Goal: Check status

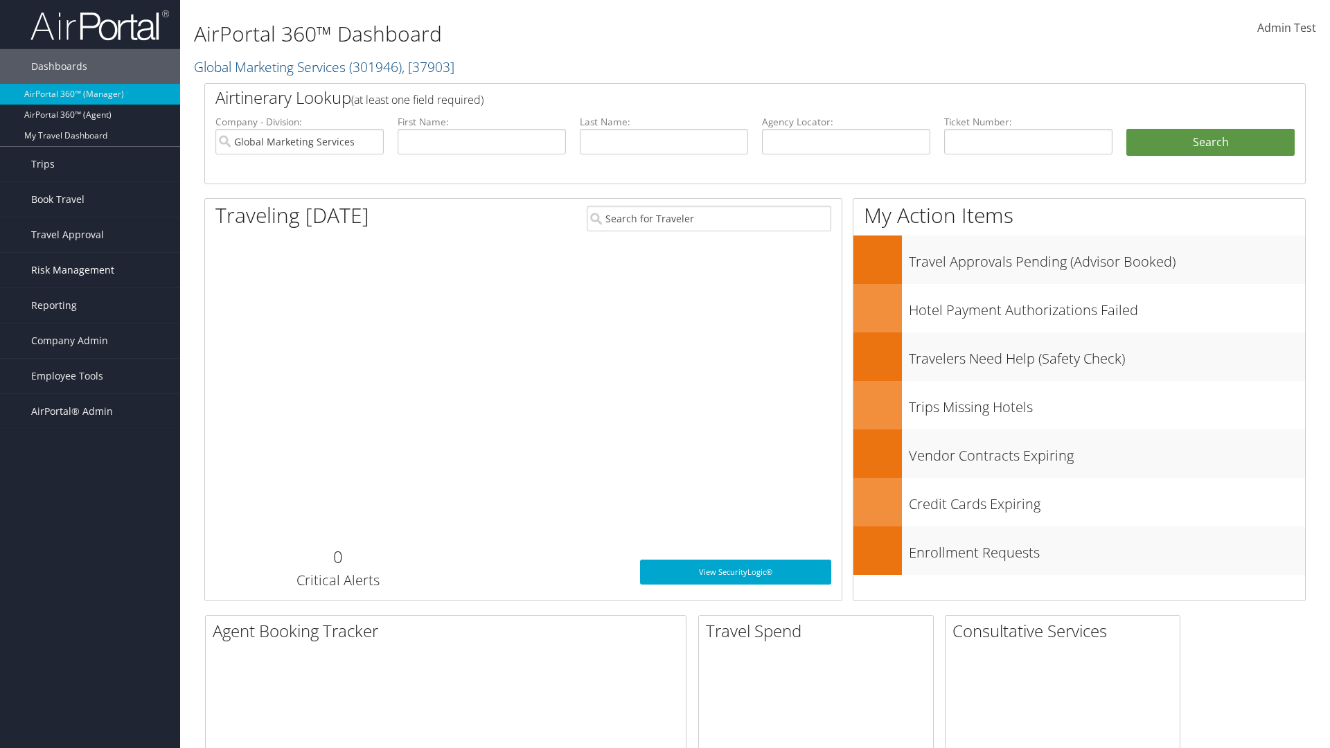
click at [90, 270] on span "Risk Management" at bounding box center [72, 270] width 83 height 35
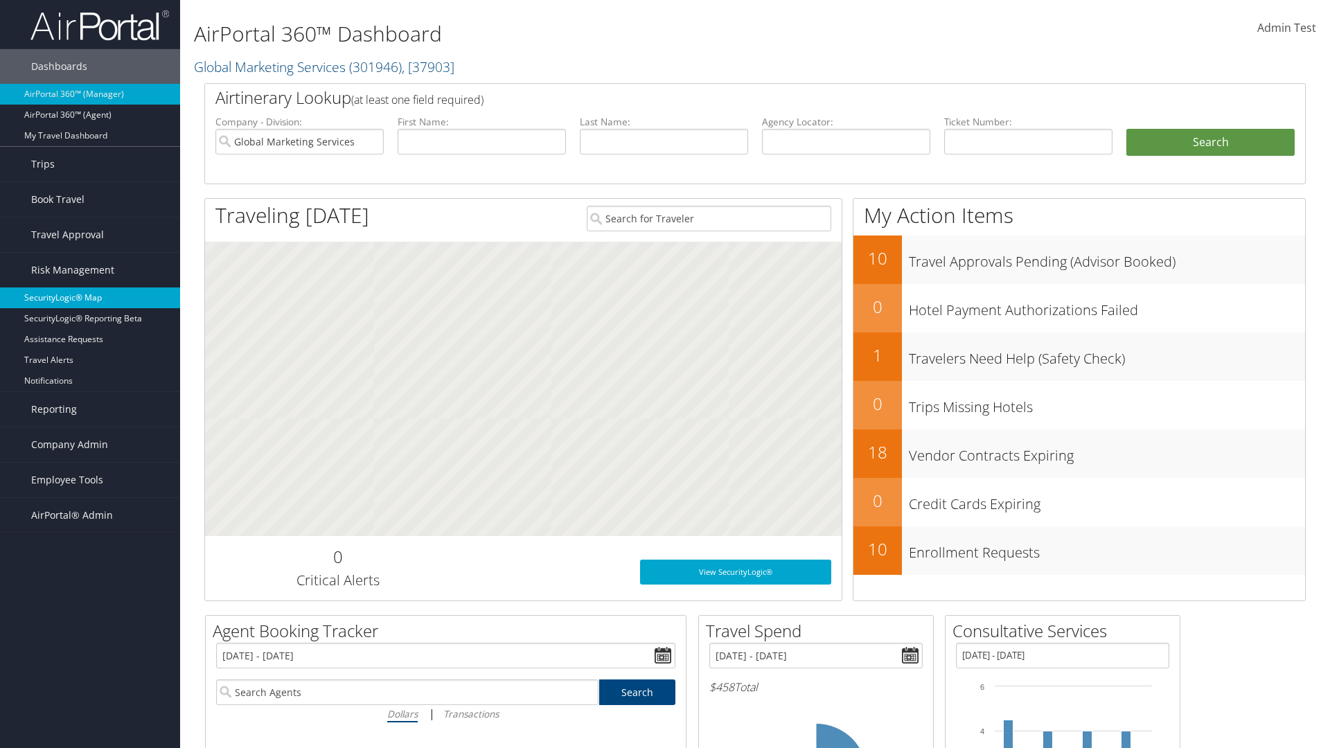
click at [90, 298] on link "SecurityLogic® Map" at bounding box center [90, 297] width 180 height 21
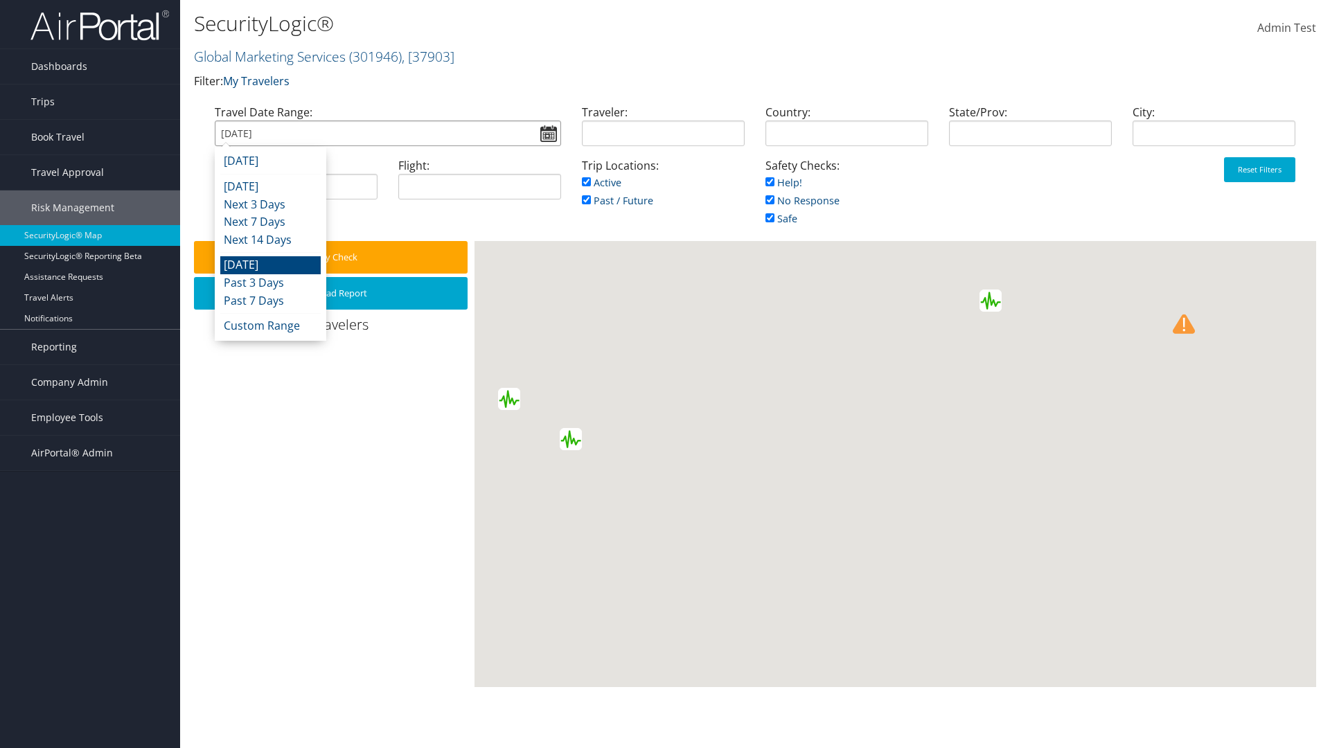
click at [387, 133] on input "[DATE]" at bounding box center [388, 134] width 346 height 26
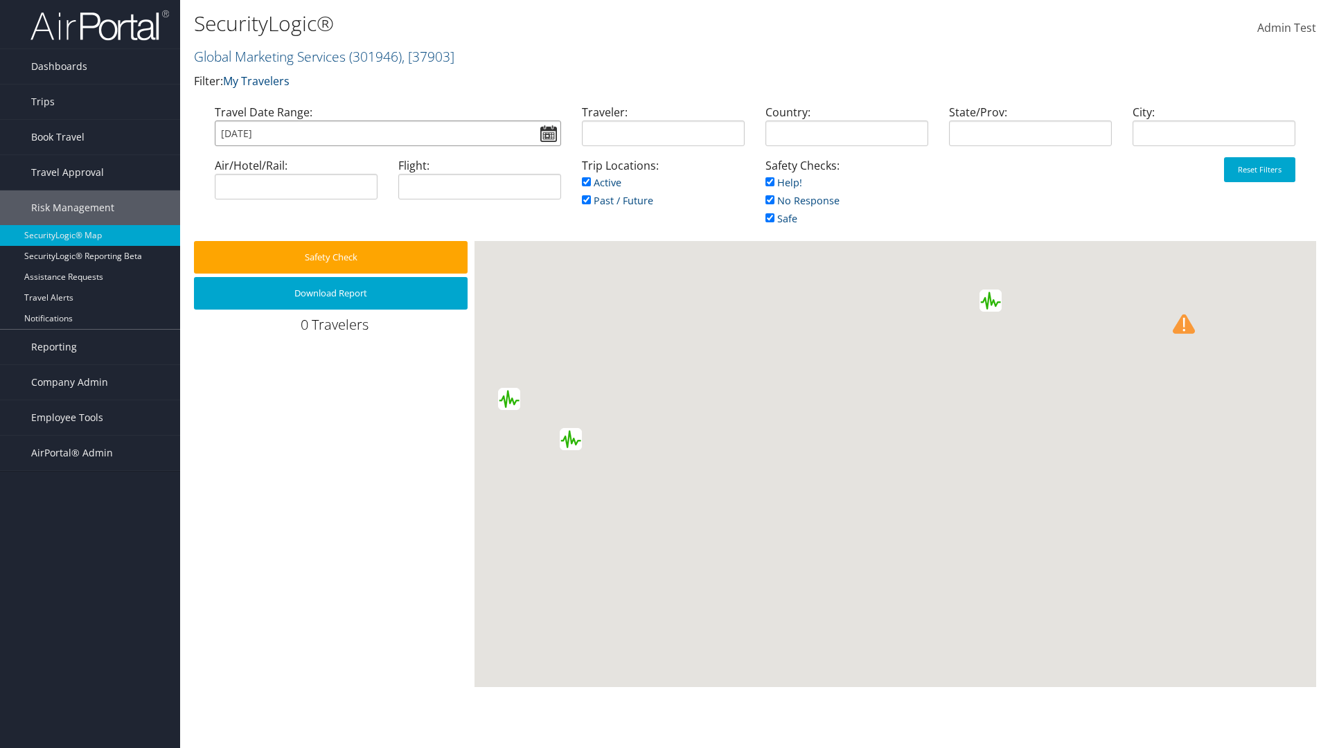
click at [387, 133] on input "[DATE]" at bounding box center [388, 134] width 346 height 26
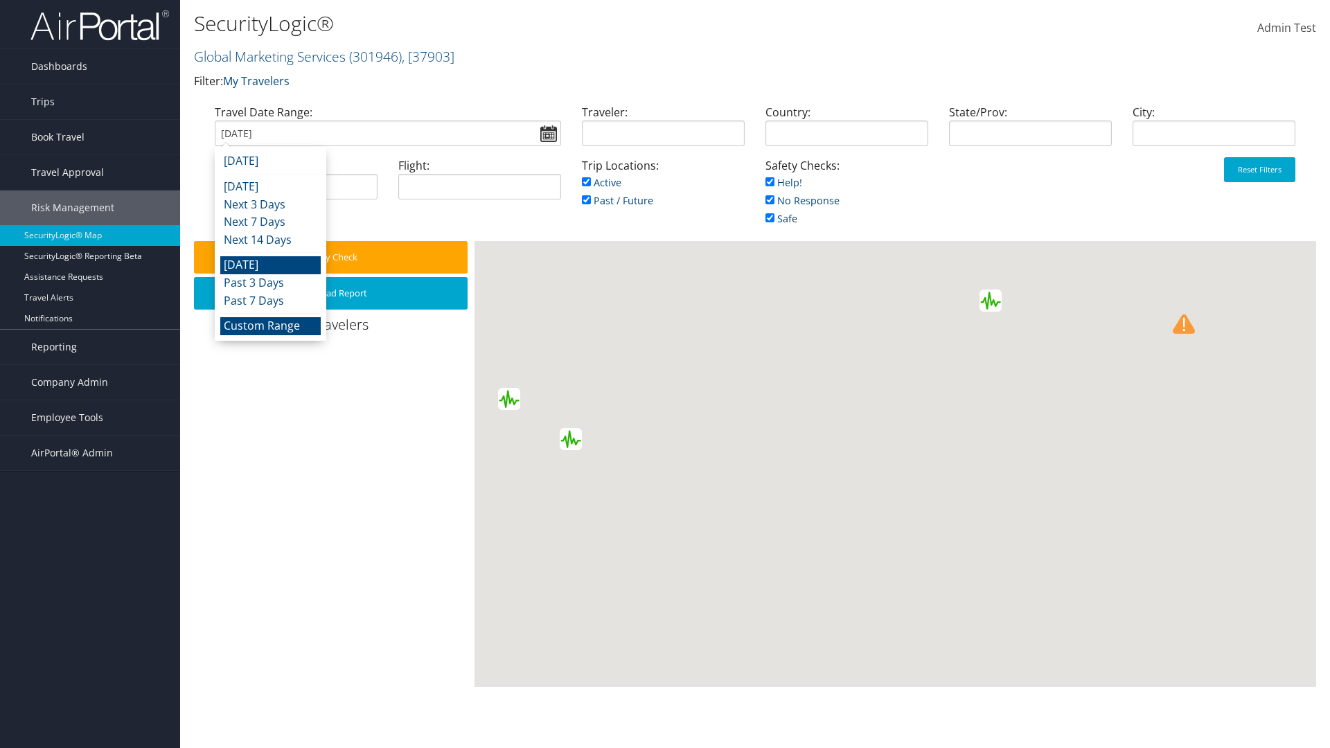
click at [270, 326] on li "Custom Range" at bounding box center [270, 326] width 100 height 18
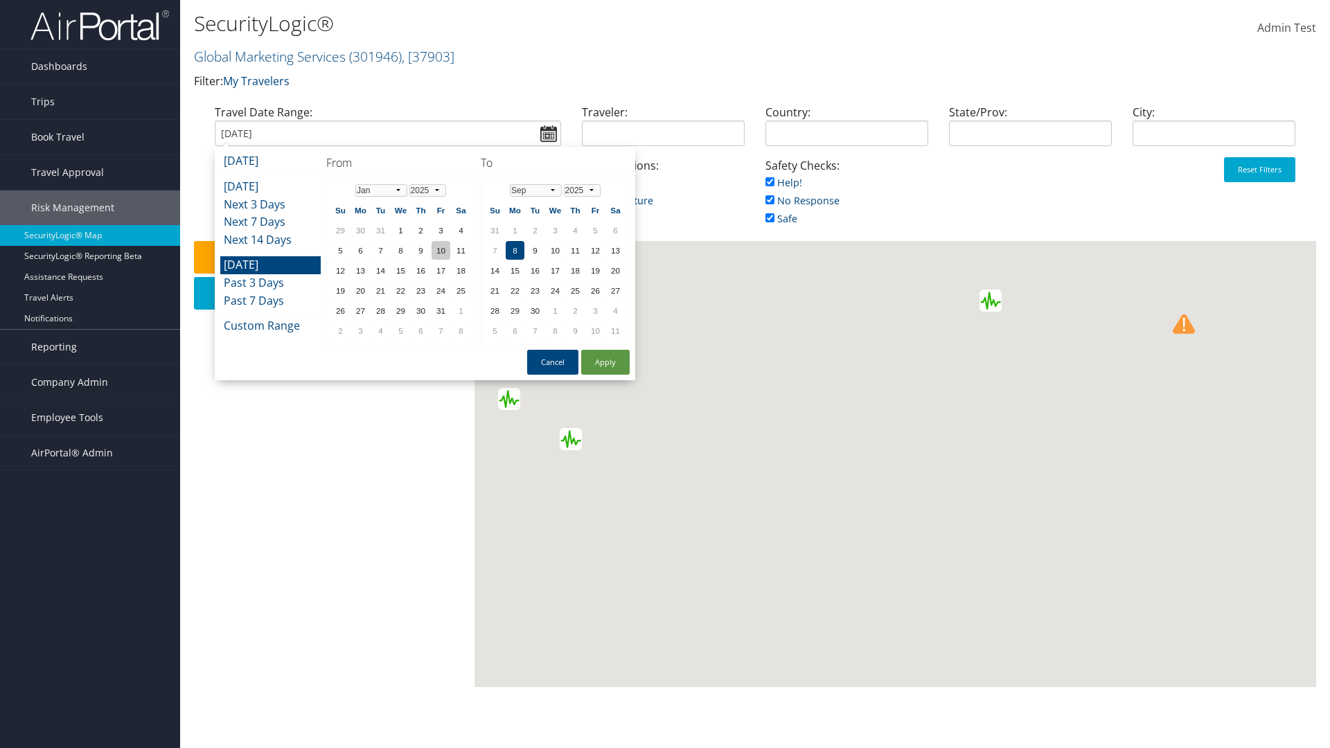
click at [441, 250] on td "10" at bounding box center [441, 250] width 19 height 19
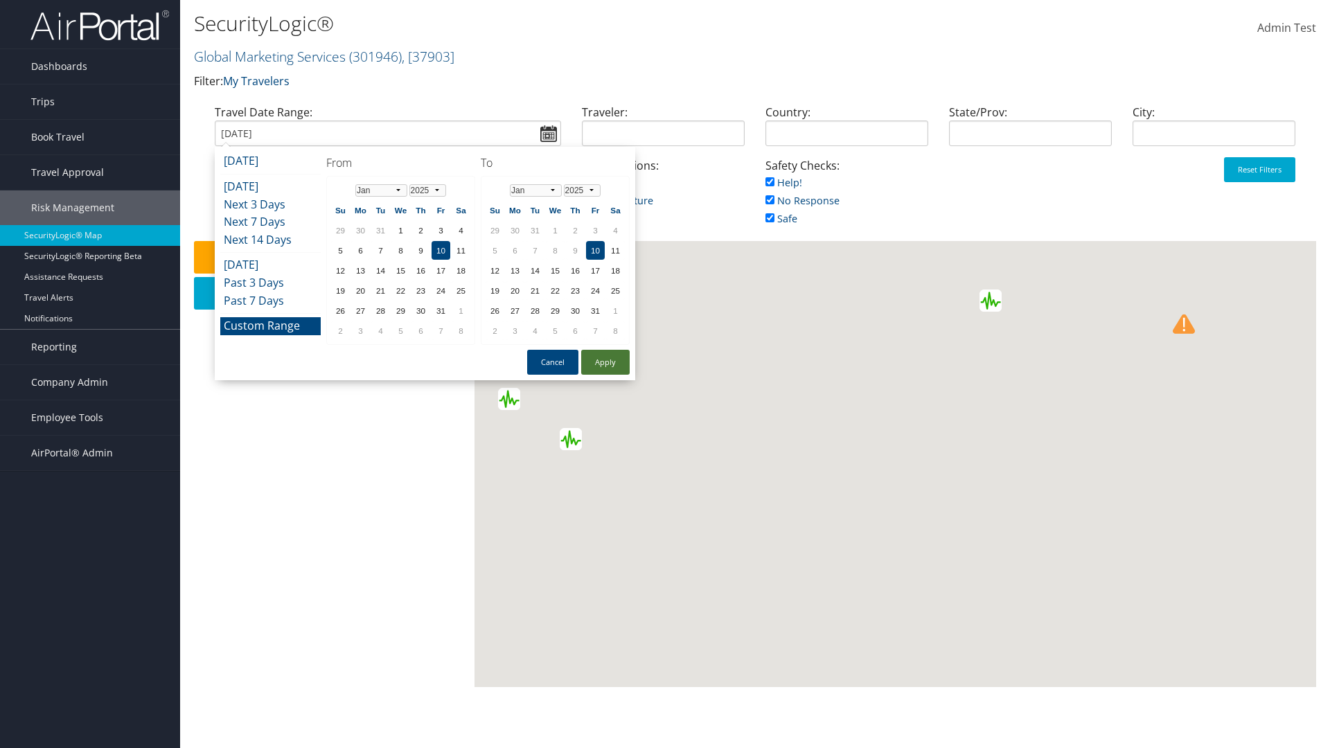
click at [605, 362] on button "Apply" at bounding box center [605, 362] width 48 height 25
type input "[DATE]"
